Goal: Transaction & Acquisition: Purchase product/service

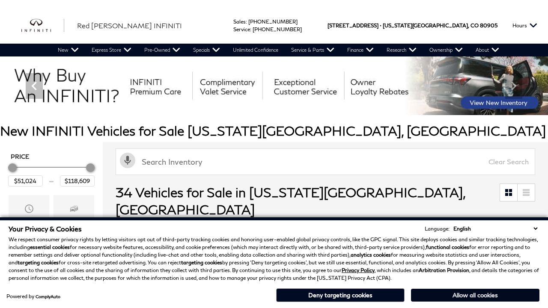
click at [475, 296] on button "Allow all cookies" at bounding box center [475, 295] width 129 height 13
